Goal: Information Seeking & Learning: Learn about a topic

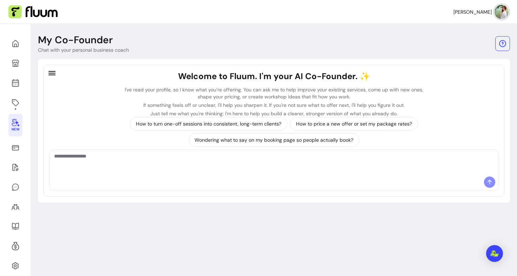
scroll to position [24, 0]
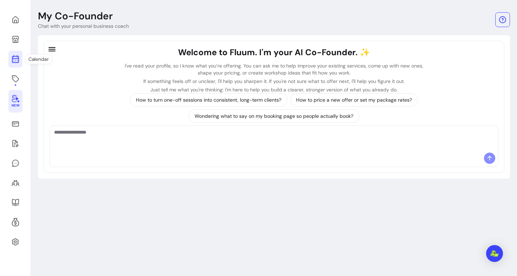
click at [19, 60] on icon at bounding box center [15, 31] width 119 height 100
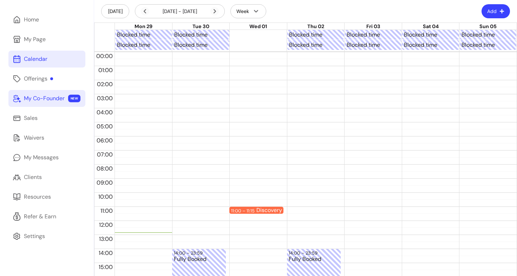
click at [52, 105] on link "My Co-Founder NEW" at bounding box center [46, 98] width 77 height 17
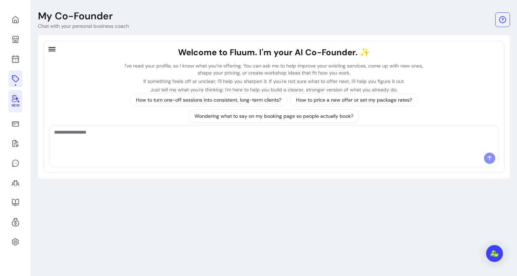
click at [14, 80] on icon at bounding box center [15, 78] width 7 height 7
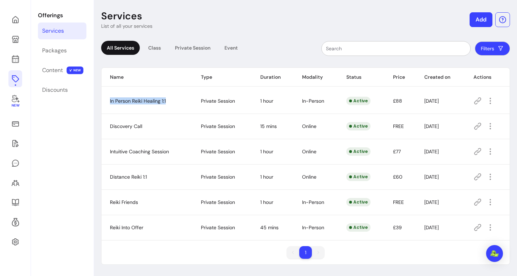
drag, startPoint x: 175, startPoint y: 103, endPoint x: 165, endPoint y: 101, distance: 9.8
click at [165, 101] on td "In Person Reiki Healing 1:1" at bounding box center [146, 100] width 91 height 25
click at [165, 101] on span "In Person Reiki Healing 1:1" at bounding box center [138, 101] width 56 height 6
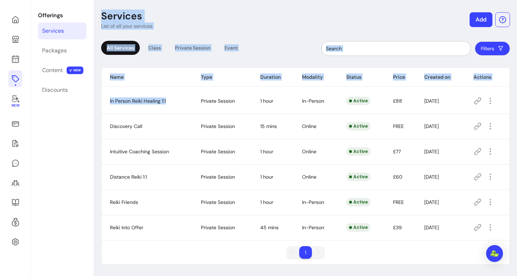
drag, startPoint x: 165, startPoint y: 101, endPoint x: 84, endPoint y: 106, distance: 81.6
click at [84, 106] on div "New Offerings Services Packages Content NEW Discounts Services List of all your…" at bounding box center [258, 138] width 517 height 276
click at [150, 106] on td "In Person Reiki Healing 1:1" at bounding box center [146, 100] width 91 height 25
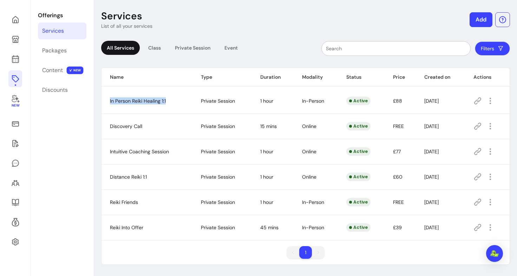
drag, startPoint x: 170, startPoint y: 101, endPoint x: 165, endPoint y: 100, distance: 5.4
click at [165, 100] on td "In Person Reiki Healing 1:1" at bounding box center [146, 100] width 91 height 25
copy span "In Person Reiki Healing 1:"
drag, startPoint x: 177, startPoint y: 152, endPoint x: 168, endPoint y: 151, distance: 8.9
click at [168, 151] on td "Intuitive Coaching Session" at bounding box center [146, 151] width 91 height 25
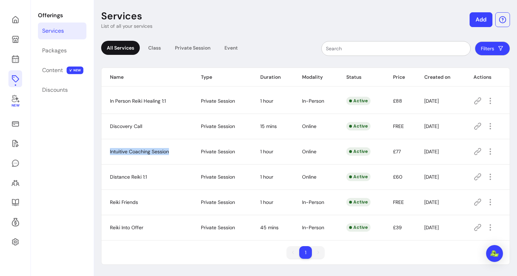
copy span "Intuitive Coaching Session"
drag, startPoint x: 154, startPoint y: 179, endPoint x: 146, endPoint y: 174, distance: 8.5
click at [146, 174] on td "Distance Reiki 1:1" at bounding box center [146, 176] width 91 height 25
click at [118, 178] on span "Distance Reiki 1:1" at bounding box center [128, 176] width 37 height 6
drag, startPoint x: 163, startPoint y: 174, endPoint x: 149, endPoint y: 176, distance: 13.8
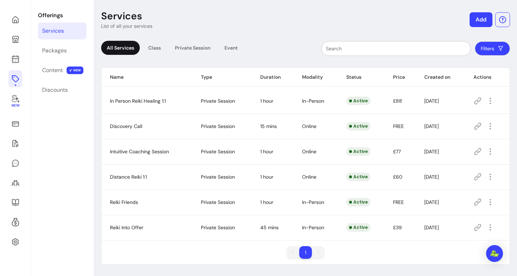
click at [149, 176] on td "Distance Reiki 1:1" at bounding box center [146, 176] width 91 height 25
drag, startPoint x: 149, startPoint y: 176, endPoint x: 123, endPoint y: 177, distance: 26.0
click at [123, 177] on td "Distance Reiki 1:1" at bounding box center [146, 176] width 91 height 25
click at [157, 178] on td "Distance Reiki 1:1" at bounding box center [146, 176] width 91 height 25
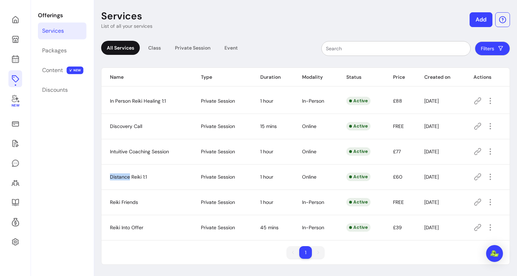
click at [157, 181] on td "Distance Reiki 1:1" at bounding box center [146, 176] width 91 height 25
drag, startPoint x: 151, startPoint y: 176, endPoint x: 146, endPoint y: 176, distance: 4.6
click at [146, 176] on td "Distance Reiki 1:1" at bounding box center [146, 176] width 91 height 25
copy span "Distance Reiki 1:1"
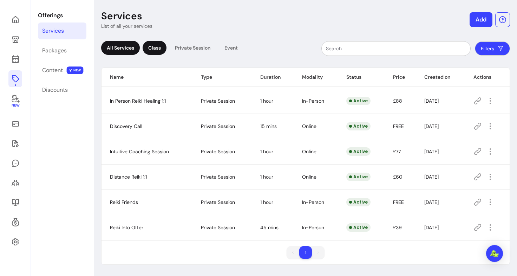
click at [160, 44] on div "Class" at bounding box center [155, 48] width 24 height 14
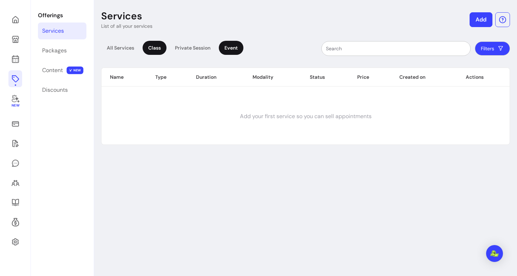
click at [234, 47] on div "Event" at bounding box center [231, 48] width 25 height 14
click at [197, 46] on div "Private Session" at bounding box center [192, 48] width 47 height 14
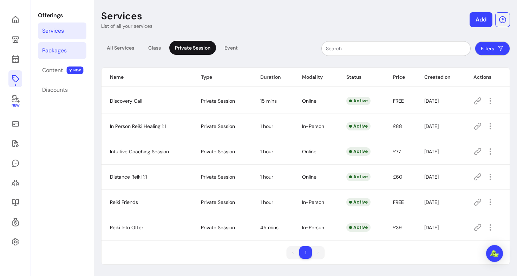
click at [60, 50] on div "Packages" at bounding box center [54, 50] width 25 height 8
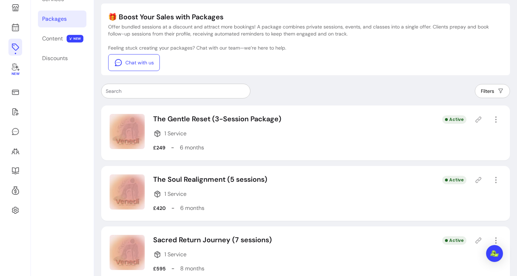
scroll to position [56, 0]
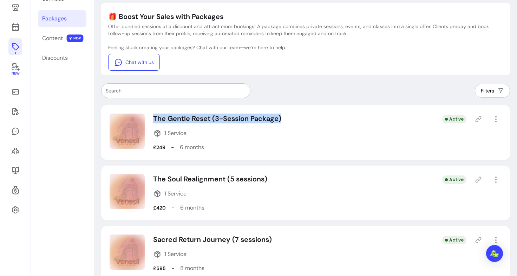
drag, startPoint x: 301, startPoint y: 124, endPoint x: 153, endPoint y: 110, distance: 148.5
click at [153, 110] on div "The Gentle Reset (3-Session Package) 1 Service £249 - 6 months Active" at bounding box center [305, 132] width 409 height 55
copy p "The Gentle Reset (3-Session Package)"
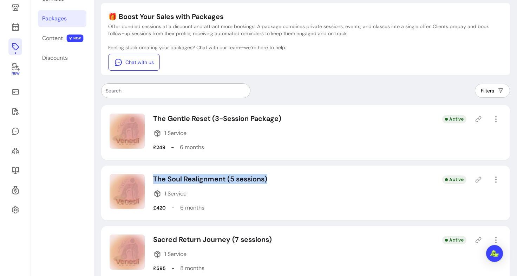
drag, startPoint x: 280, startPoint y: 179, endPoint x: 152, endPoint y: 175, distance: 128.2
click at [152, 175] on div "The Soul Realignment (5 sessions) 1 Service £420 - 6 months Active" at bounding box center [305, 192] width 409 height 55
copy p "The Soul Realignment (5 sessions)"
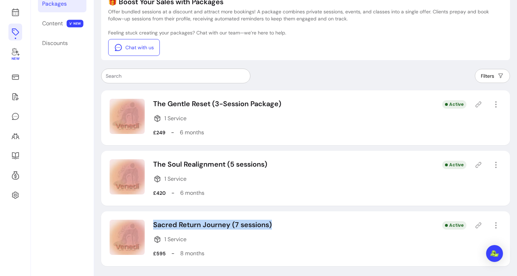
drag, startPoint x: 277, startPoint y: 225, endPoint x: 152, endPoint y: 227, distance: 125.7
click at [152, 227] on div "Sacred Return Journey (7 sessions) 1 Service £595 - 8 months Active" at bounding box center [305, 238] width 409 height 55
copy p "Sacred Return Journey (7 sessions)"
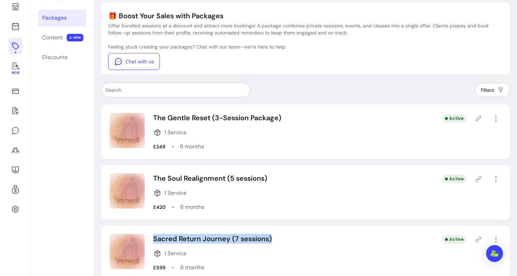
scroll to position [70, 0]
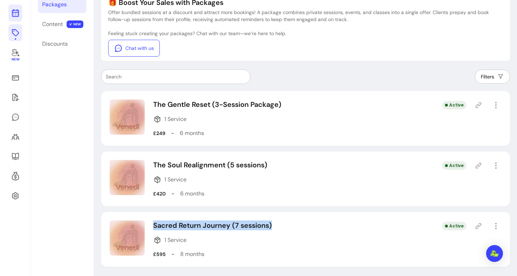
click at [14, 9] on icon at bounding box center [15, 13] width 8 height 8
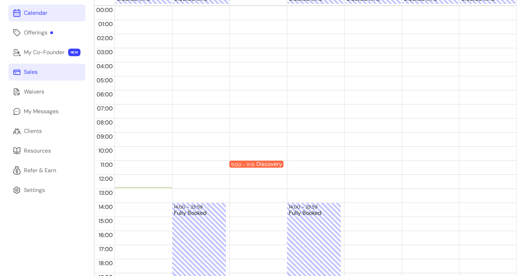
click at [53, 78] on link "Sales" at bounding box center [46, 72] width 77 height 17
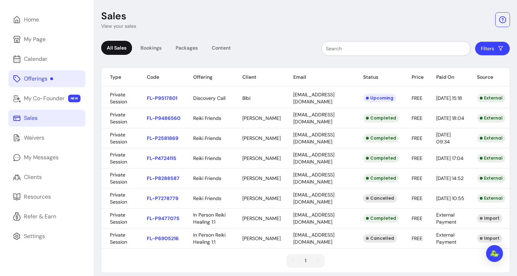
scroll to position [45, 0]
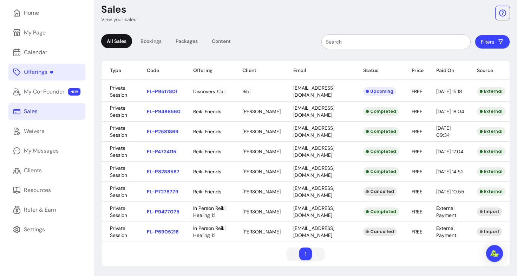
click at [33, 64] on link "Offerings" at bounding box center [46, 72] width 77 height 17
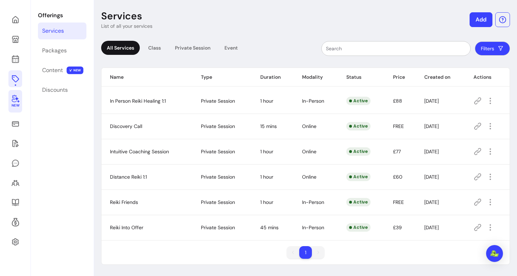
click at [14, 101] on icon at bounding box center [15, 98] width 8 height 8
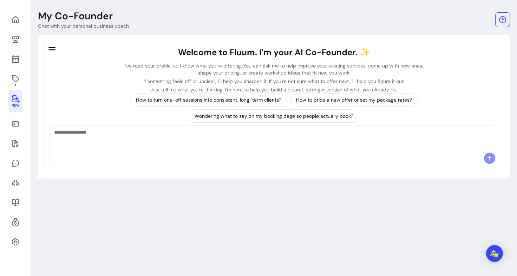
click at [160, 147] on textarea "Ask me anything..." at bounding box center [273, 138] width 439 height 21
type textarea "**********"
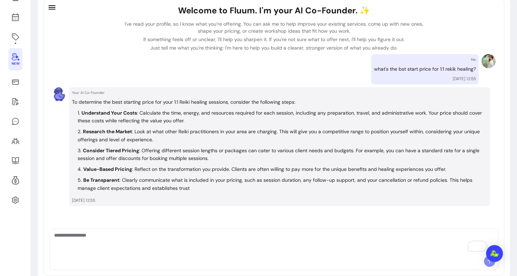
scroll to position [82, 0]
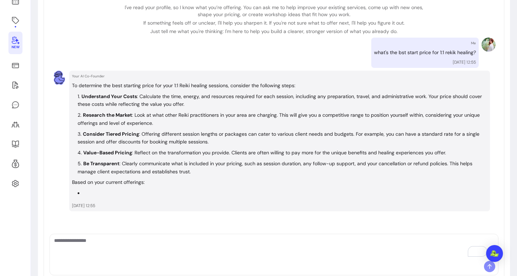
click at [159, 233] on div "Welcome to Fluum. I'm your AI Co-Founder. ✨ I've read your profile, so I know w…" at bounding box center [274, 131] width 461 height 298
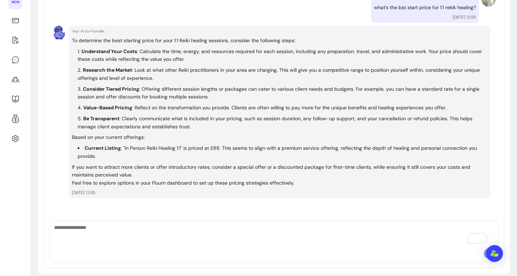
scroll to position [0, 0]
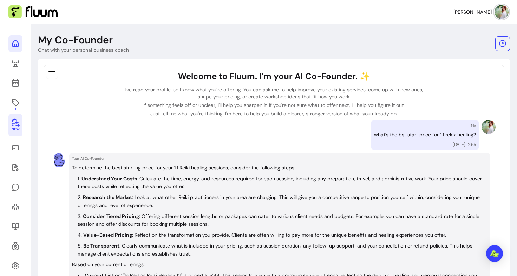
click at [18, 40] on icon at bounding box center [15, 43] width 8 height 8
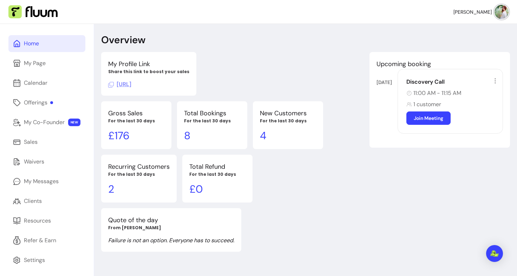
drag, startPoint x: 178, startPoint y: 84, endPoint x: 165, endPoint y: 85, distance: 13.0
click at [131, 85] on span "[URL]" at bounding box center [119, 83] width 23 height 7
click at [45, 101] on div "Offerings" at bounding box center [38, 102] width 29 height 8
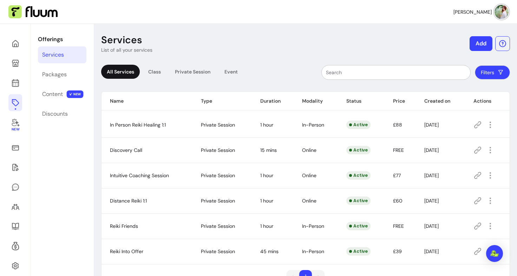
scroll to position [24, 0]
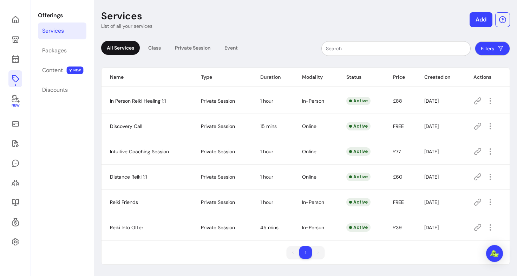
click at [474, 101] on icon at bounding box center [477, 100] width 7 height 7
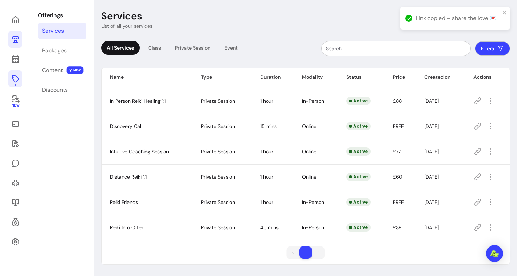
click at [18, 37] on icon at bounding box center [15, 39] width 7 height 7
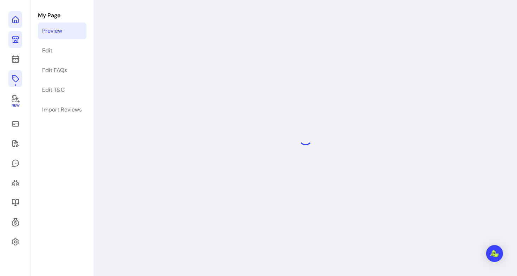
click at [16, 20] on icon at bounding box center [71, 10] width 119 height 100
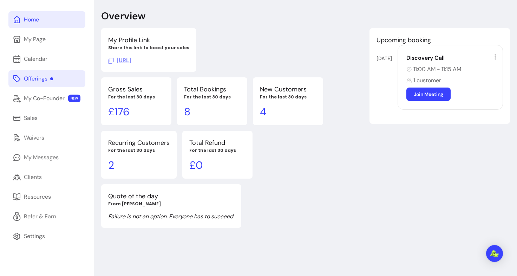
click at [46, 77] on div "Offerings" at bounding box center [38, 78] width 29 height 8
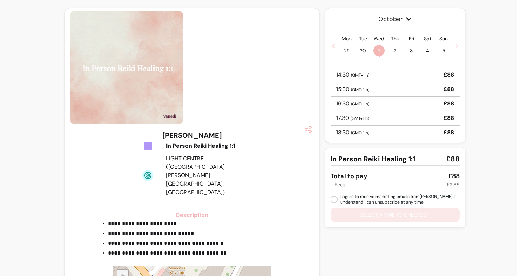
click at [454, 46] on icon at bounding box center [457, 46] width 6 height 6
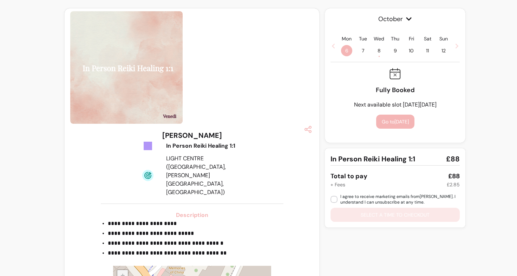
click at [377, 51] on span "8 •" at bounding box center [378, 50] width 11 height 11
